Goal: Find contact information: Find contact information

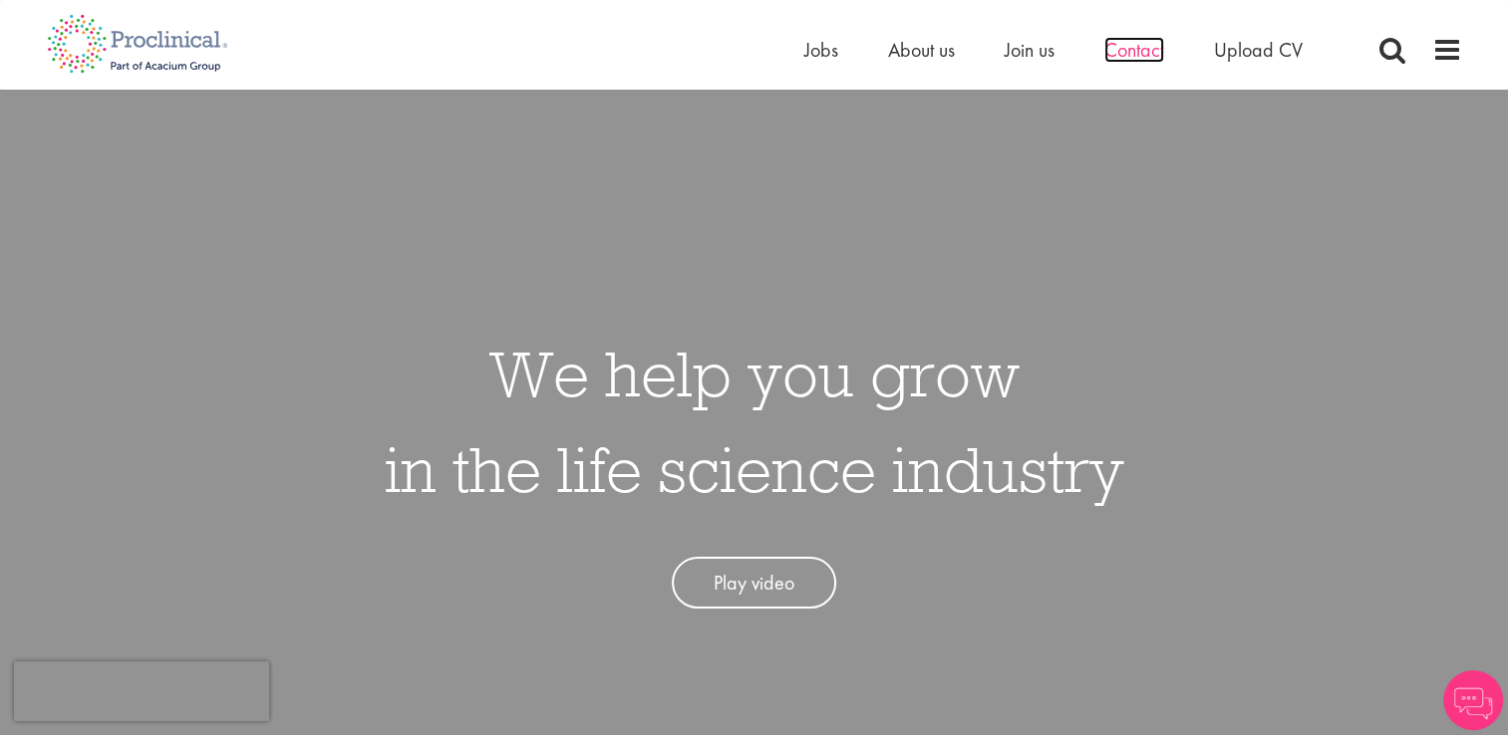
click at [1127, 57] on span "Contact" at bounding box center [1134, 50] width 60 height 26
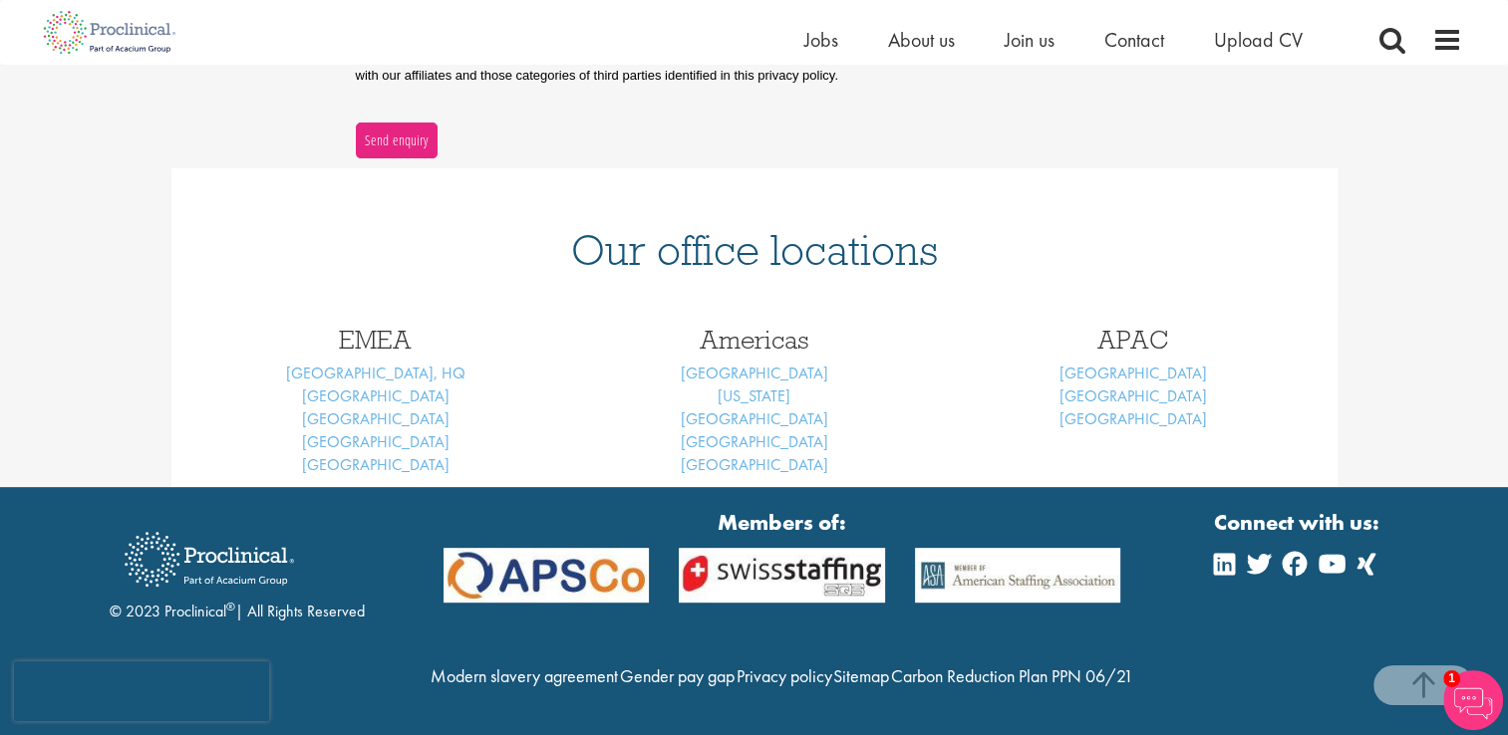
scroll to position [761, 0]
click at [384, 363] on link "[GEOGRAPHIC_DATA], HQ" at bounding box center [375, 373] width 179 height 21
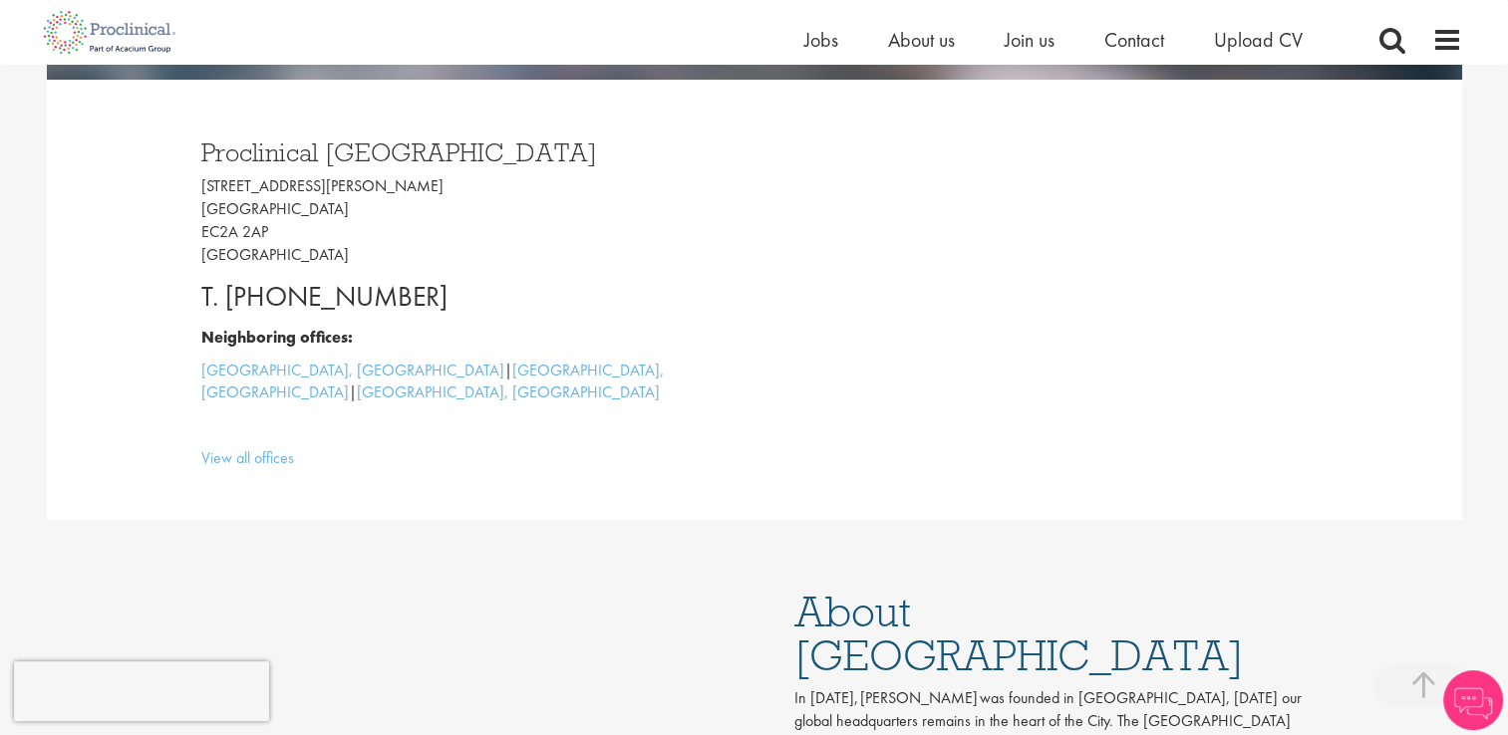
scroll to position [399, 0]
